Goal: Find specific page/section: Find specific page/section

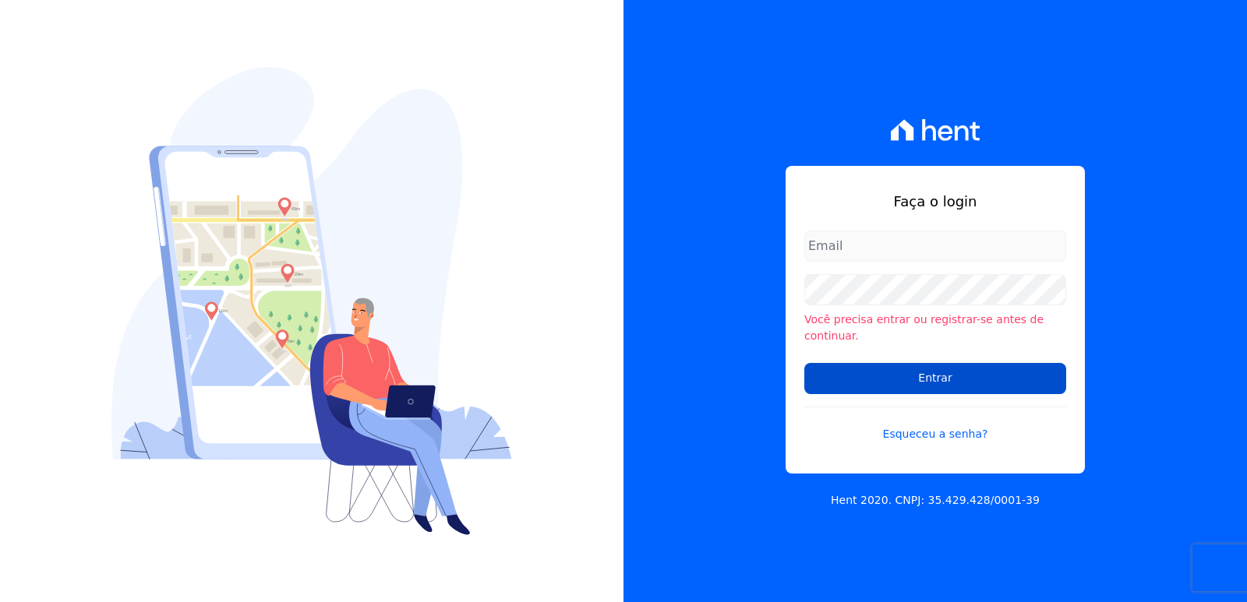
type input "[EMAIL_ADDRESS][DOMAIN_NAME]"
click at [1000, 363] on input "Entrar" at bounding box center [935, 378] width 262 height 31
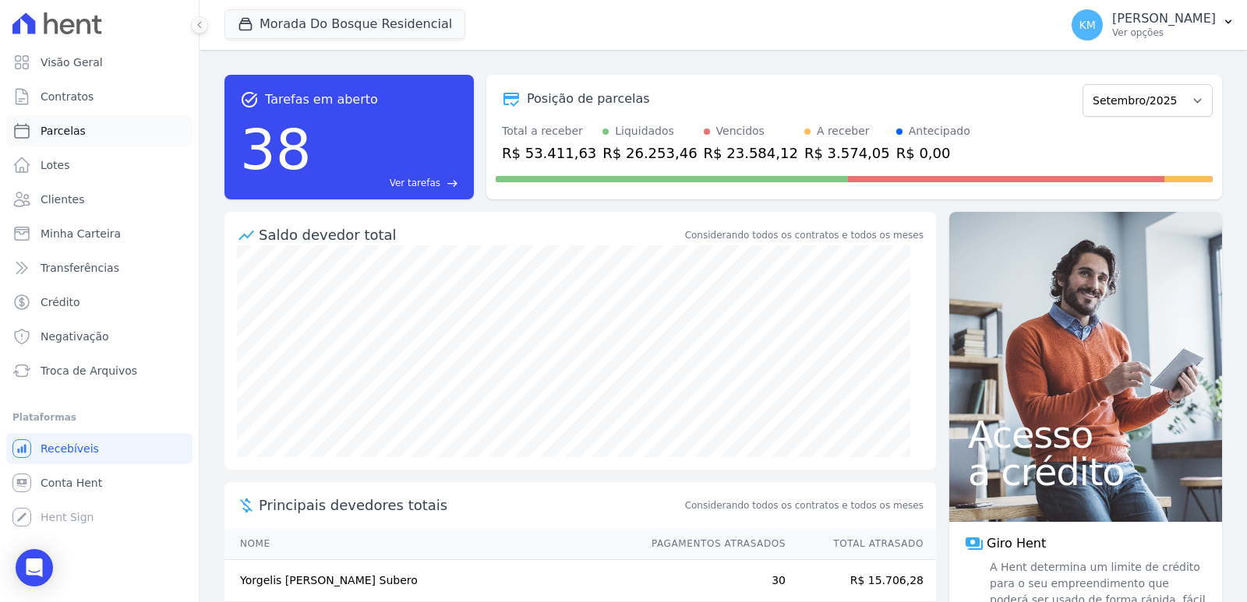
click at [48, 121] on link "Parcelas" at bounding box center [99, 130] width 186 height 31
select select
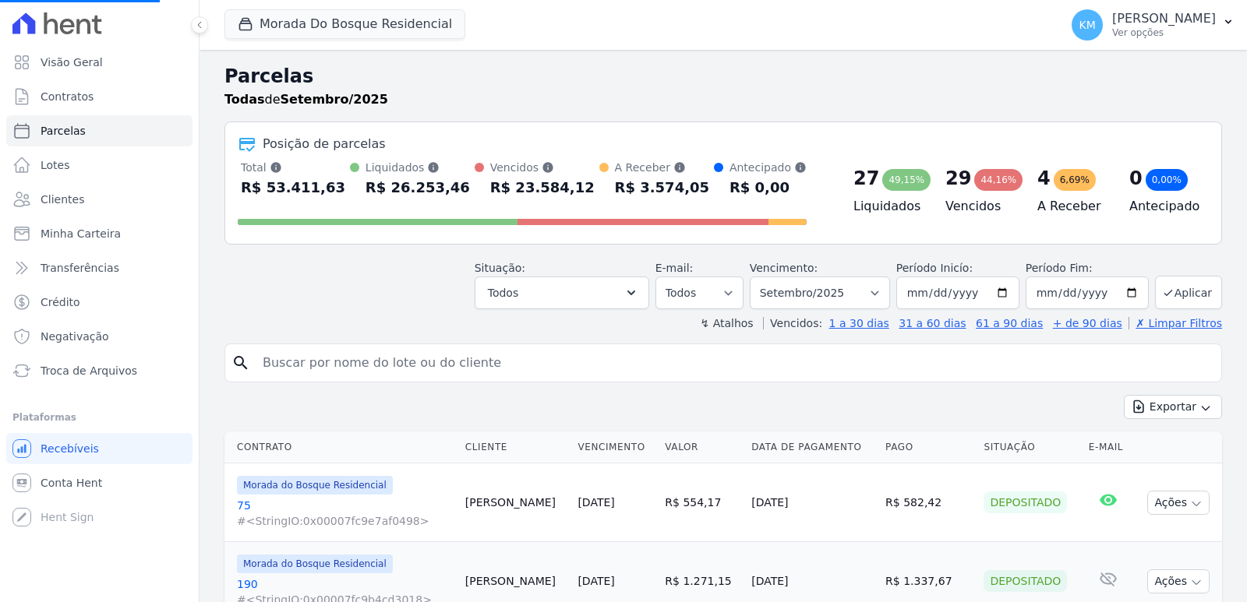
select select
click at [74, 97] on span "Contratos" at bounding box center [67, 97] width 53 height 16
drag, startPoint x: 74, startPoint y: 97, endPoint x: 223, endPoint y: 148, distance: 157.5
click at [75, 95] on span "Contratos" at bounding box center [67, 97] width 53 height 16
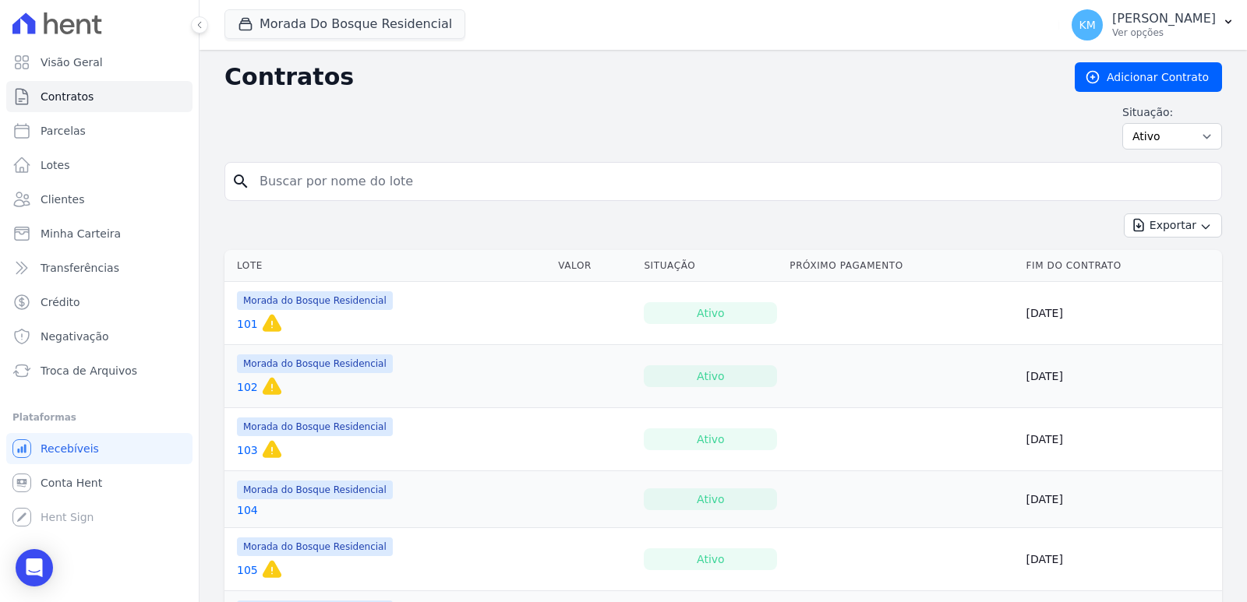
click at [452, 182] on input "search" at bounding box center [732, 181] width 965 height 31
type input "154"
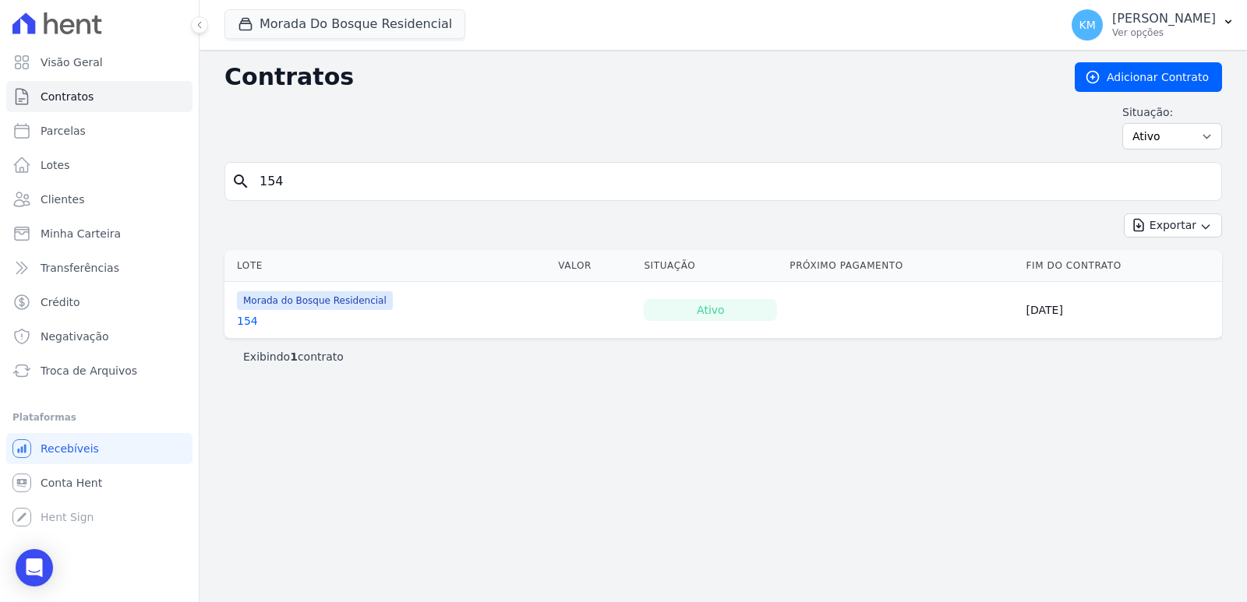
click at [233, 323] on td "Morada do Bosque Residencial 154" at bounding box center [387, 310] width 327 height 56
click at [238, 321] on link "154" at bounding box center [247, 321] width 21 height 16
click at [239, 321] on link "154" at bounding box center [247, 321] width 21 height 16
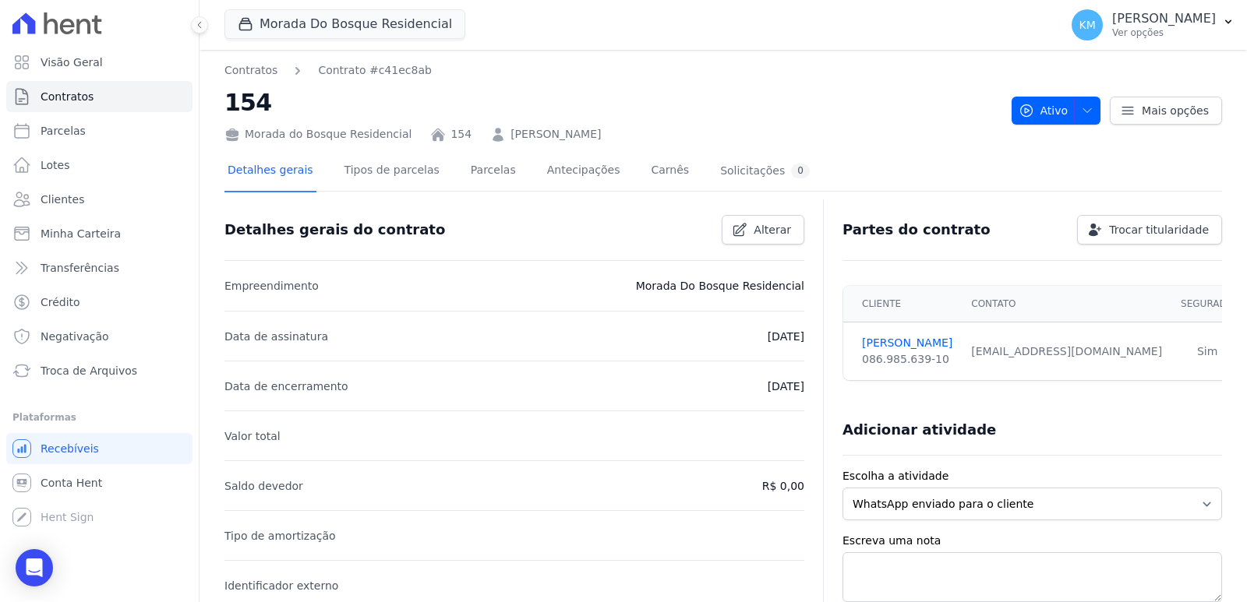
click at [565, 75] on nav "Contratos Contrato #c41ec8ab" at bounding box center [611, 70] width 775 height 16
click at [468, 165] on link "Parcelas" at bounding box center [493, 171] width 51 height 41
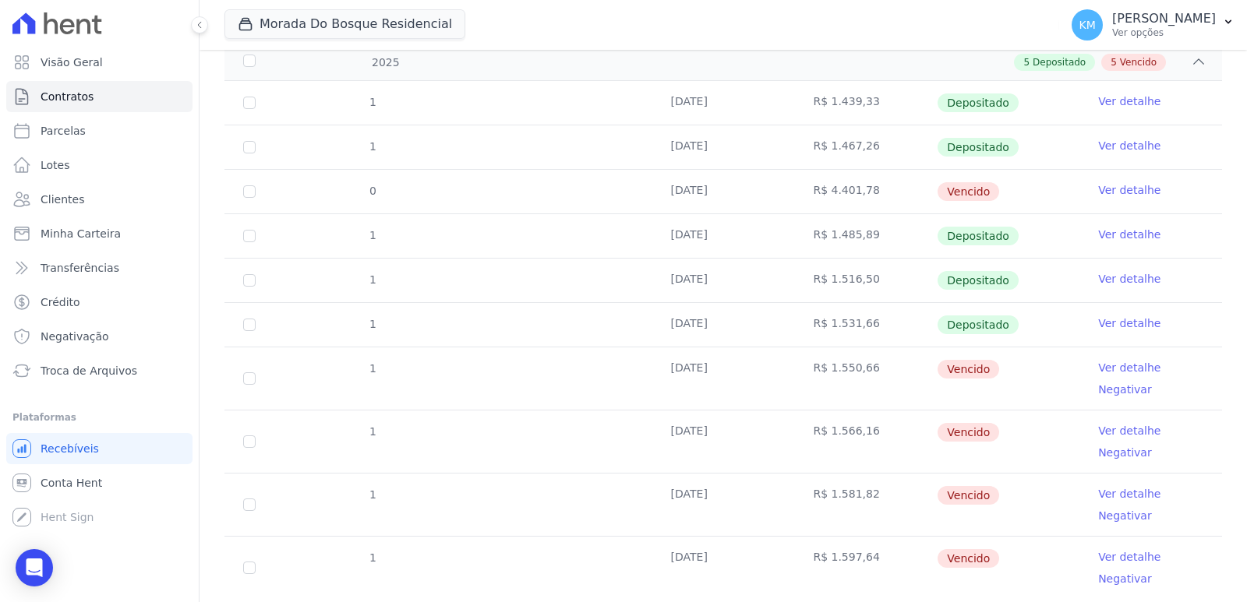
scroll to position [312, 0]
